Goal: Task Accomplishment & Management: Manage account settings

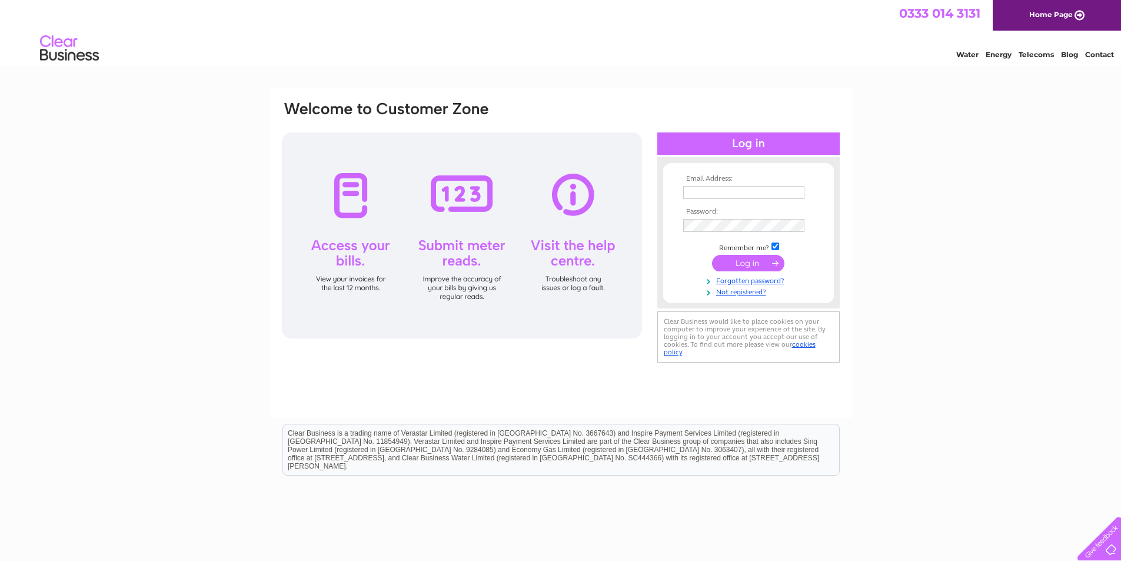
type input "[EMAIL_ADDRESS][DOMAIN_NAME]"
click at [755, 262] on input "submit" at bounding box center [748, 263] width 72 height 16
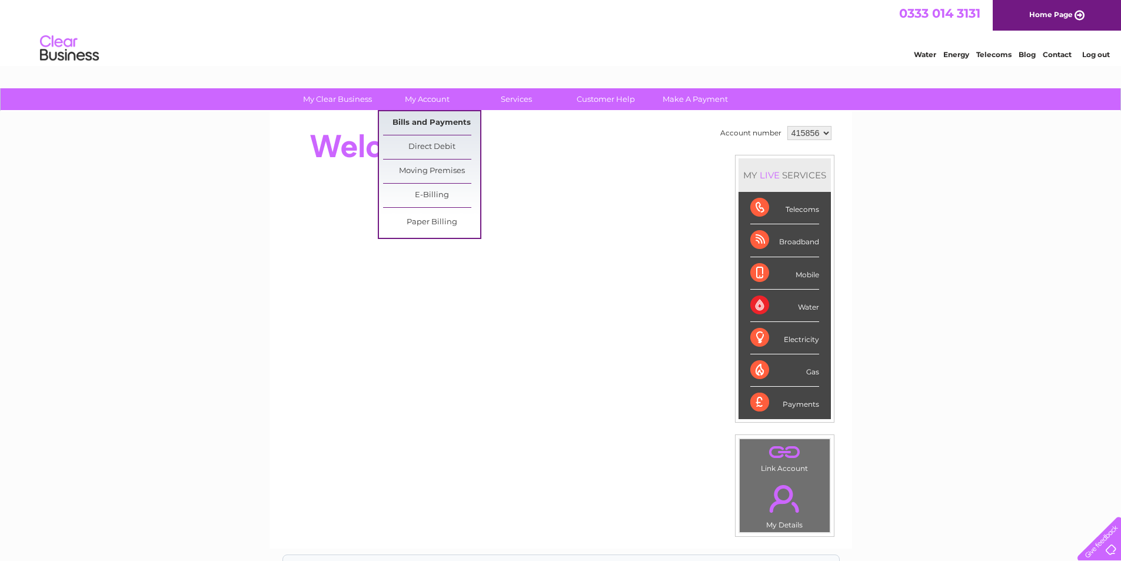
click at [436, 112] on link "Bills and Payments" at bounding box center [431, 123] width 97 height 24
click at [437, 119] on link "Bills and Payments" at bounding box center [431, 123] width 97 height 24
click at [437, 121] on link "Bills and Payments" at bounding box center [431, 123] width 97 height 24
click at [436, 124] on link "Bills and Payments" at bounding box center [431, 123] width 97 height 24
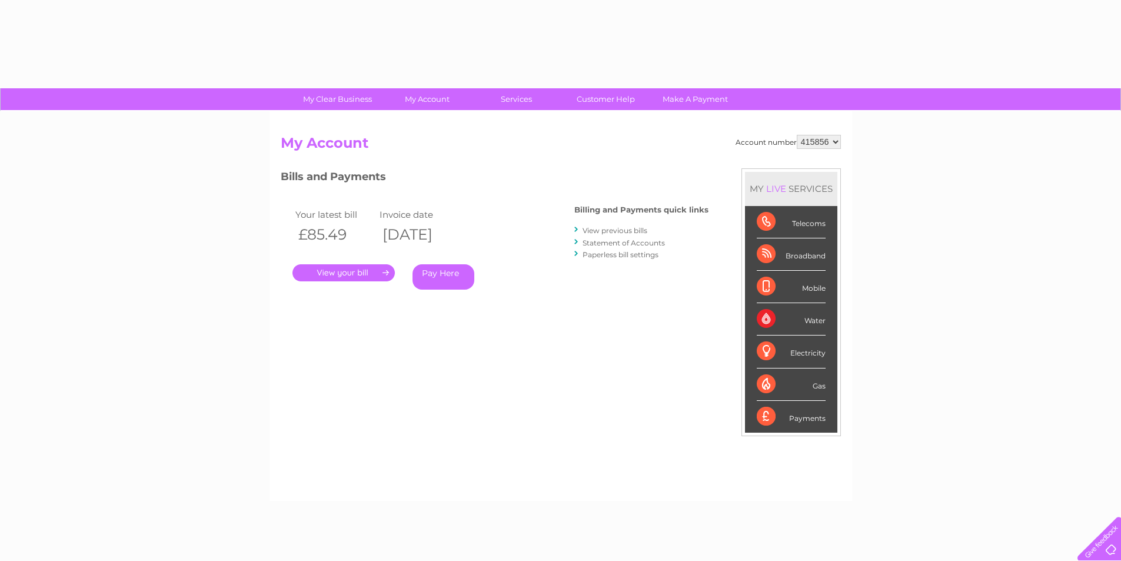
click at [368, 267] on link "." at bounding box center [343, 272] width 102 height 17
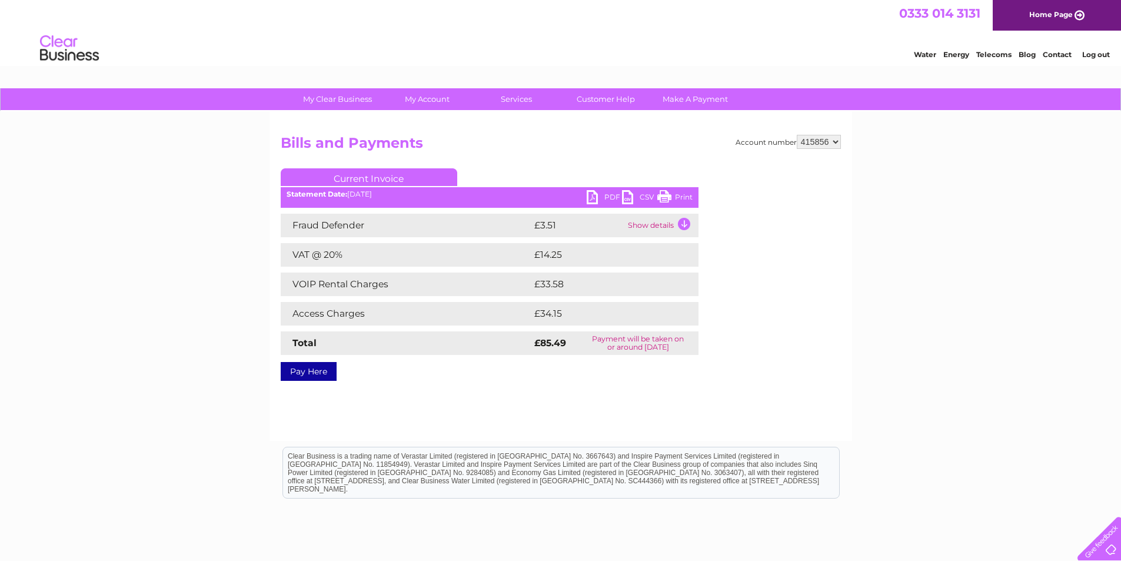
click at [590, 197] on link "PDF" at bounding box center [604, 198] width 35 height 17
